Goal: Transaction & Acquisition: Book appointment/travel/reservation

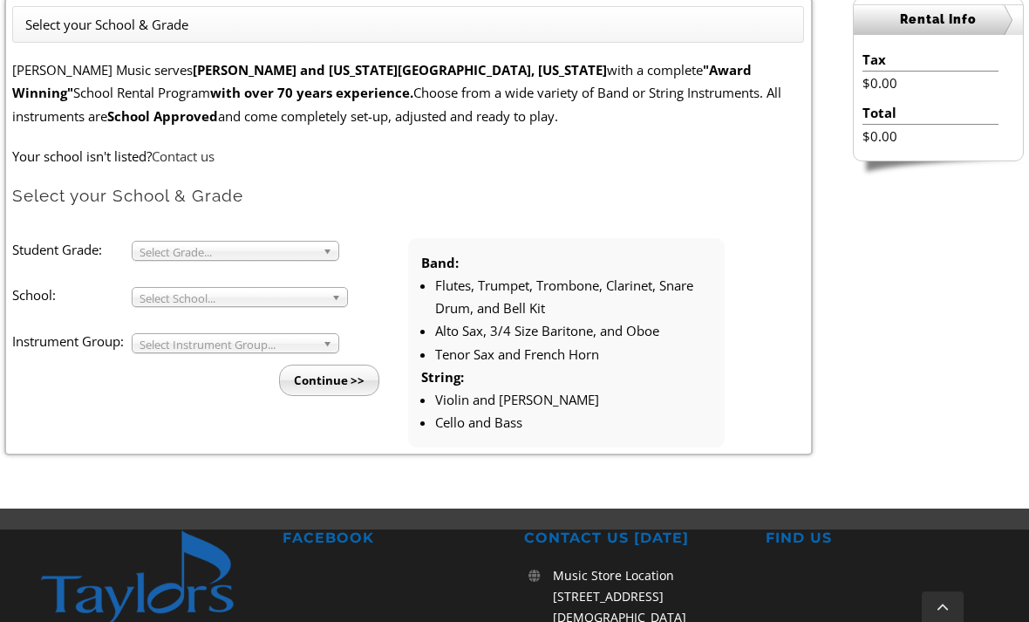
scroll to position [496, 0]
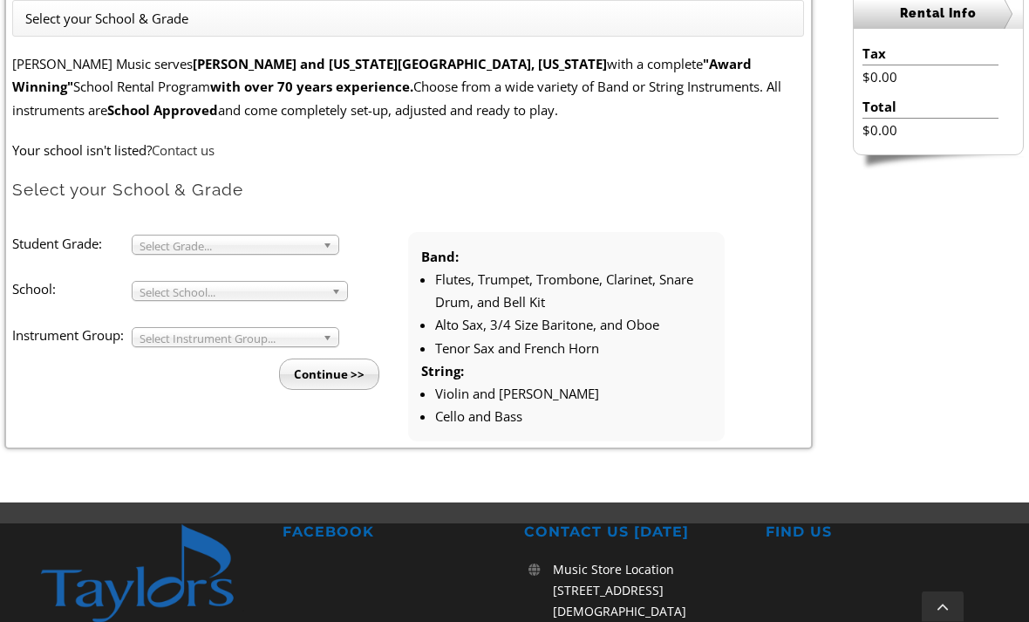
click at [330, 247] on b at bounding box center [331, 245] width 16 height 18
click at [339, 288] on b at bounding box center [339, 291] width 16 height 18
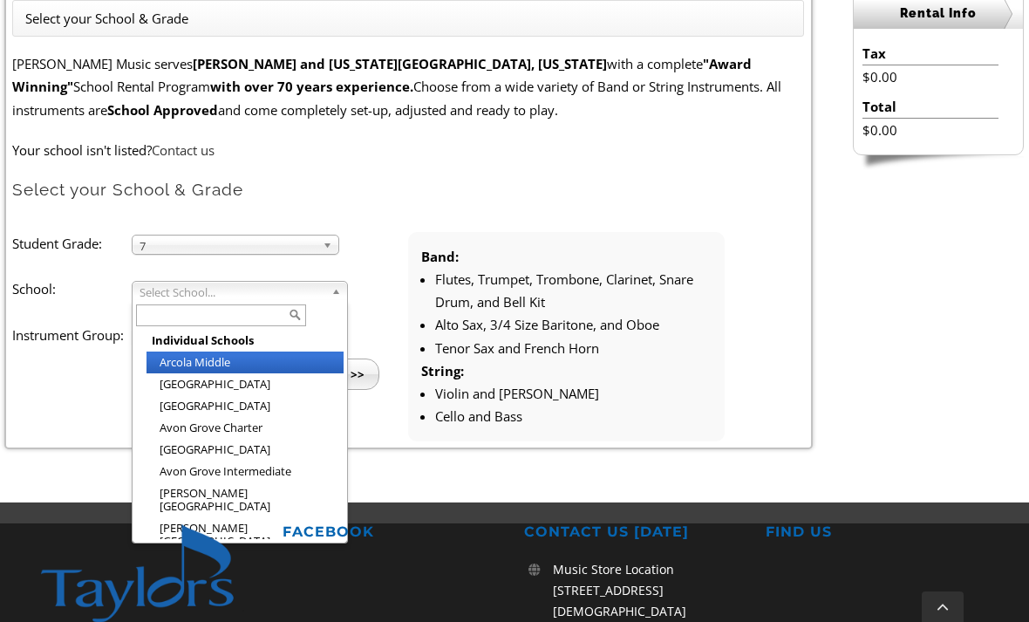
scroll to position [496, 0]
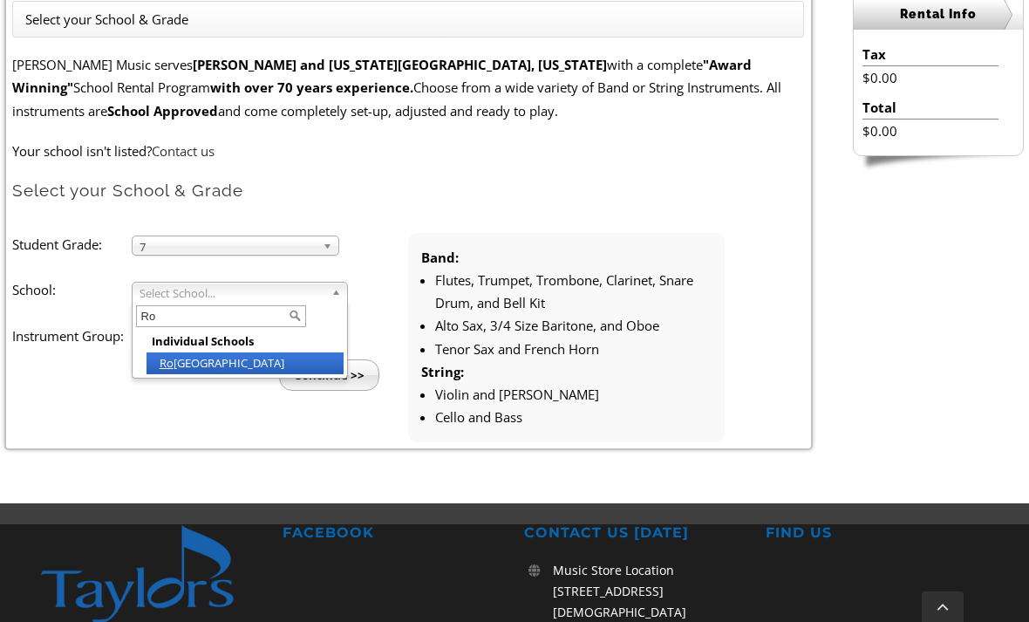
type input "R"
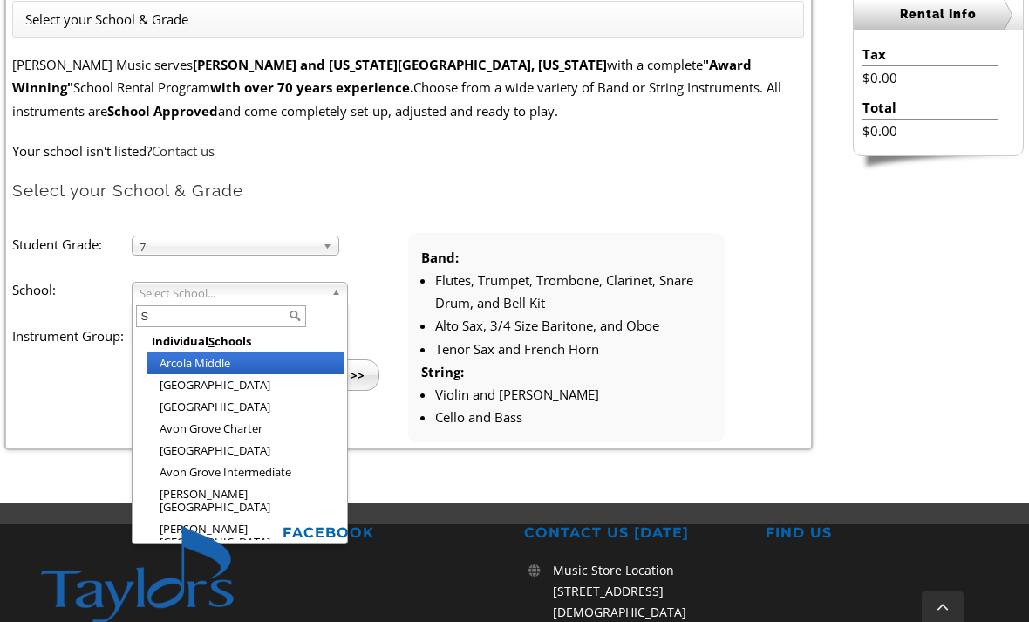
type input "Sp"
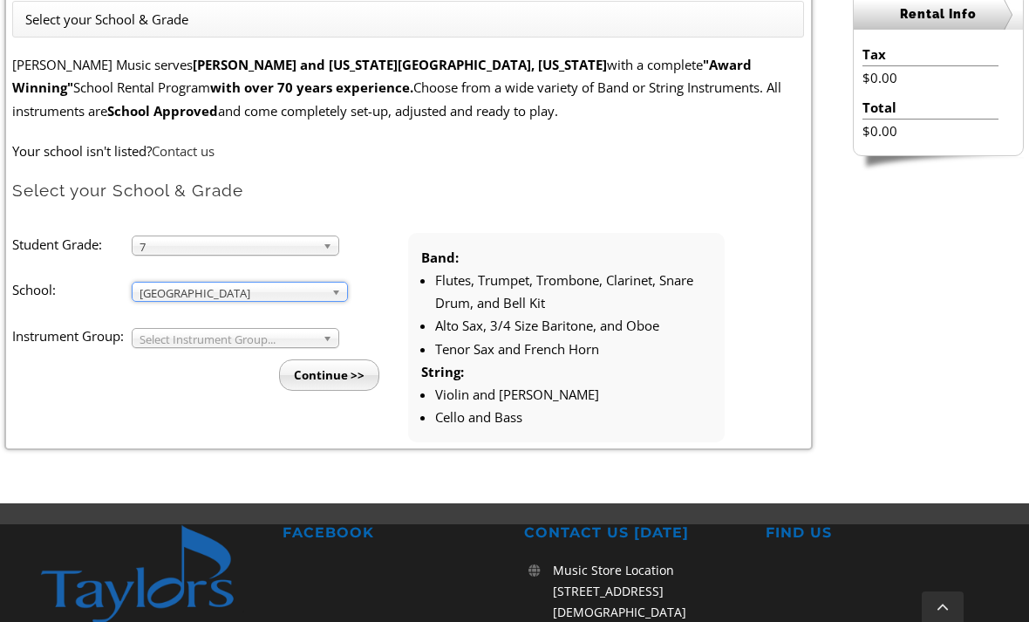
click at [331, 329] on b at bounding box center [331, 338] width 16 height 18
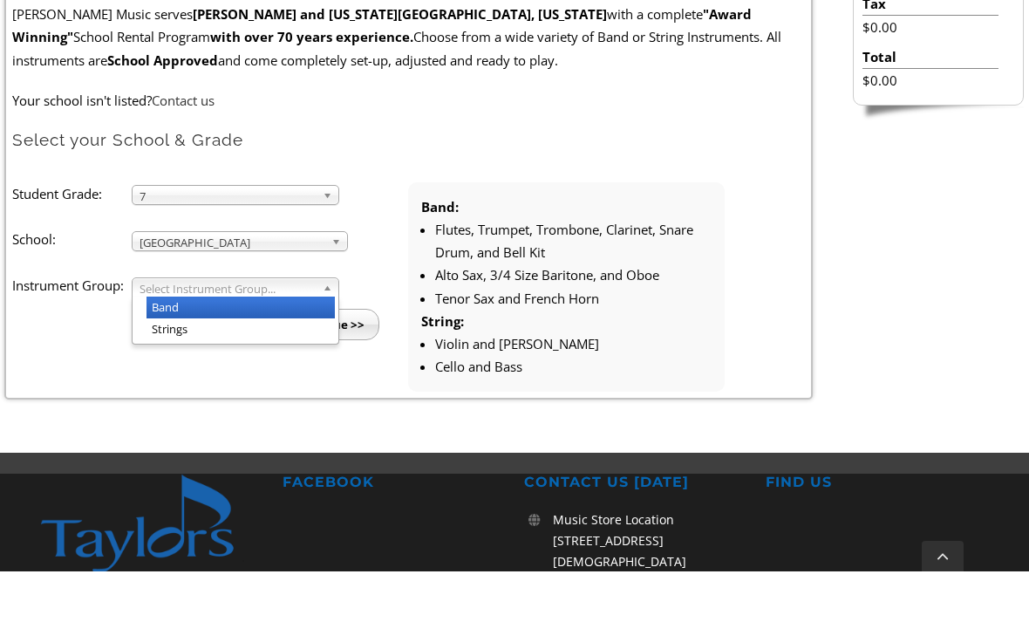
scroll to position [548, 0]
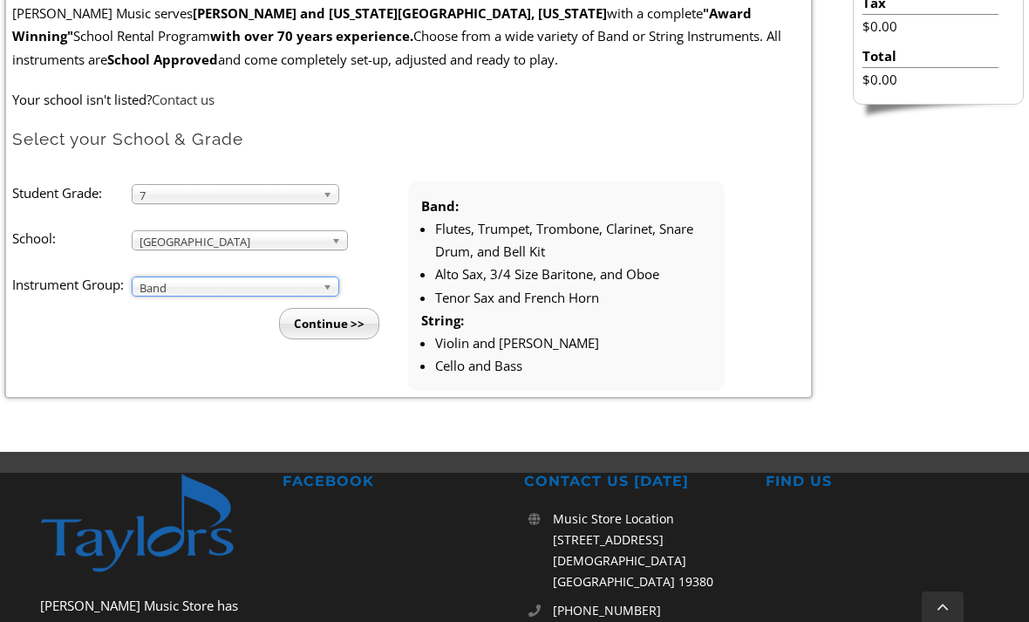
click at [350, 319] on input "Continue >>" at bounding box center [329, 323] width 100 height 31
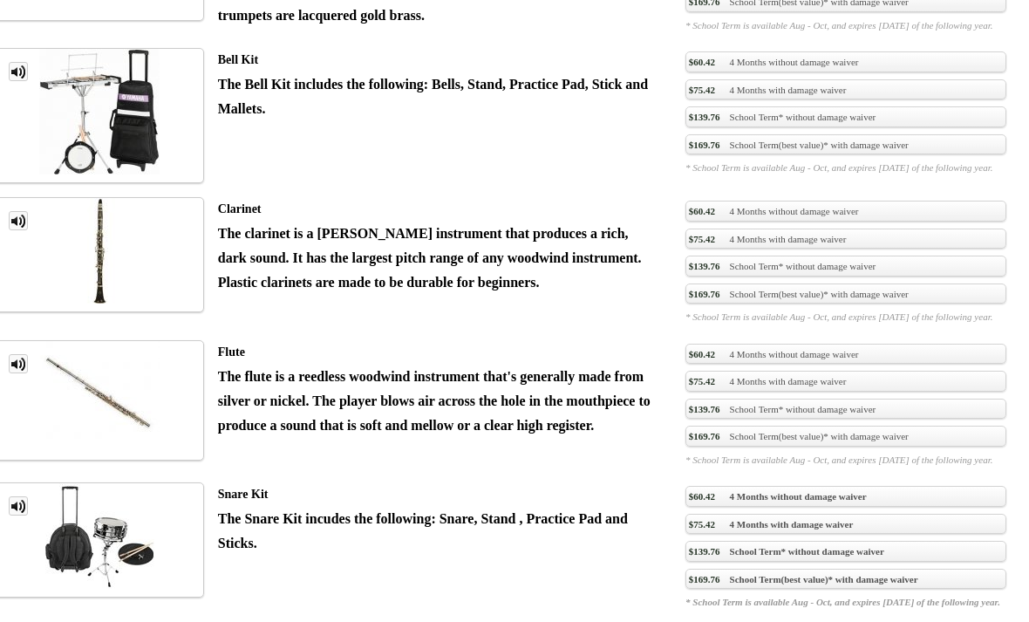
scroll to position [1645, 0]
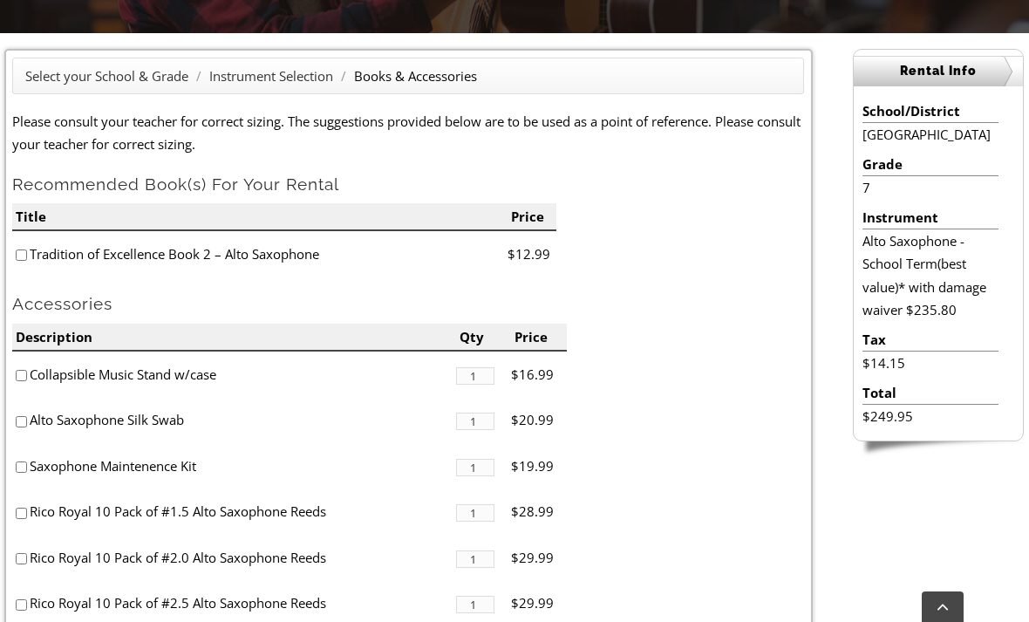
scroll to position [445, 0]
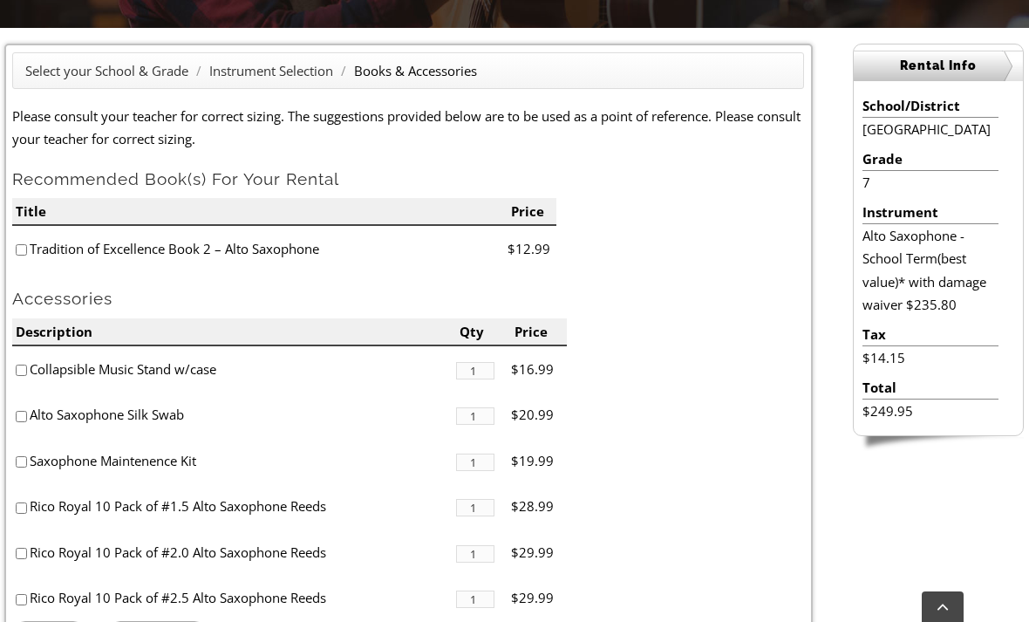
click at [32, 249] on li "Tradition of Excellence Book 2 – Alto Saxophone" at bounding box center [259, 249] width 495 height 46
click at [202, 258] on li "Tradition of Excellence Book 2 – Alto Saxophone" at bounding box center [259, 249] width 495 height 46
click at [201, 255] on li "Tradition of Excellence Book 2 – Alto Saxophone" at bounding box center [259, 249] width 495 height 46
click at [32, 263] on li "Tradition of Excellence Book 2 – Alto Saxophone" at bounding box center [259, 249] width 495 height 46
click at [34, 263] on li "Tradition of Excellence Book 2 – Alto Saxophone" at bounding box center [259, 249] width 495 height 46
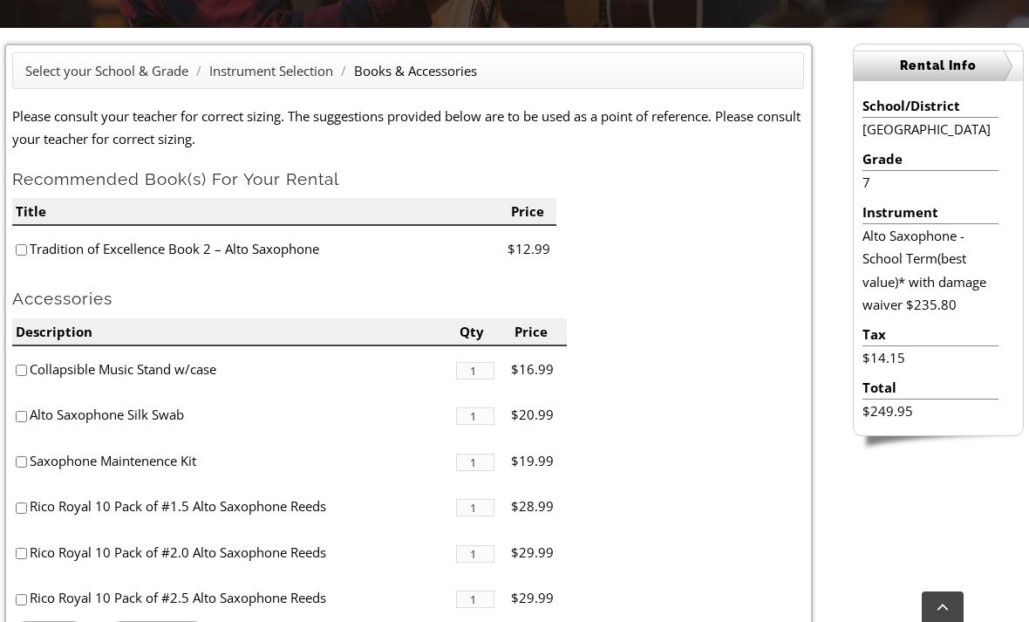
click at [35, 254] on li "Tradition of Excellence Book 2 – Alto Saxophone" at bounding box center [259, 249] width 495 height 46
click at [52, 251] on li "Tradition of Excellence Book 2 – Alto Saxophone" at bounding box center [259, 249] width 495 height 46
click at [22, 251] on input"] "checkbox" at bounding box center [21, 249] width 11 height 11
checkbox input"] "true"
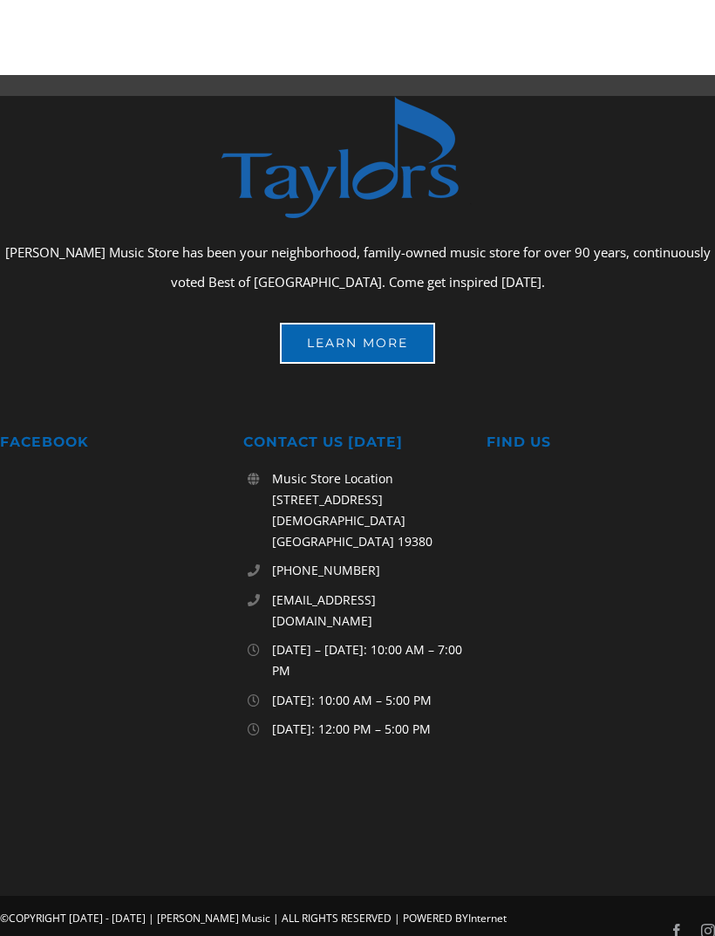
scroll to position [1338, 0]
